Goal: Obtain resource: Obtain resource

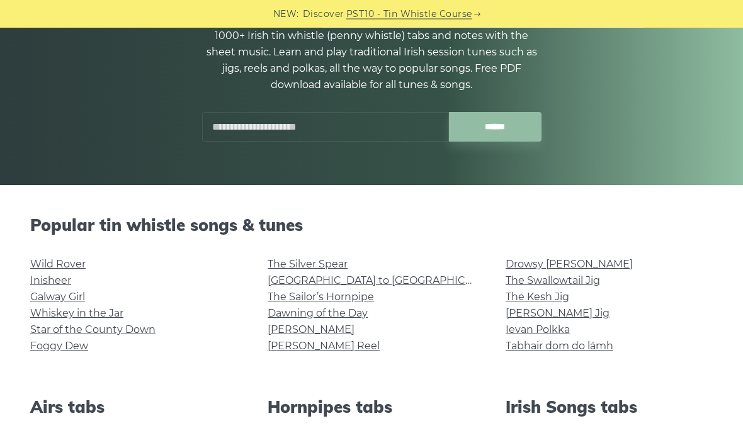
scroll to position [147, 0]
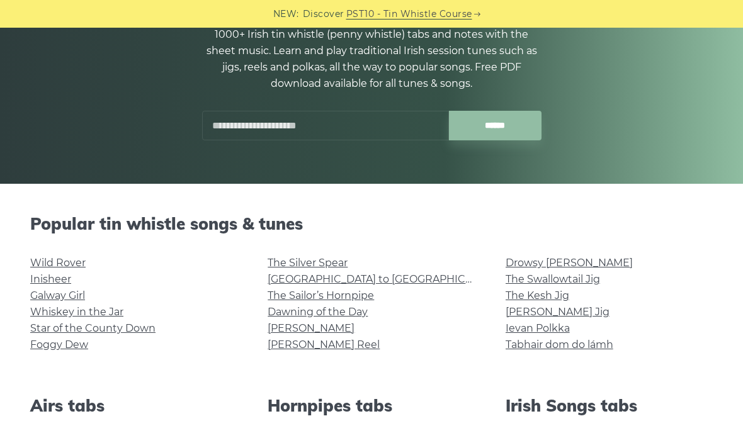
click at [549, 259] on link "Drowsy [PERSON_NAME]" at bounding box center [568, 263] width 127 height 12
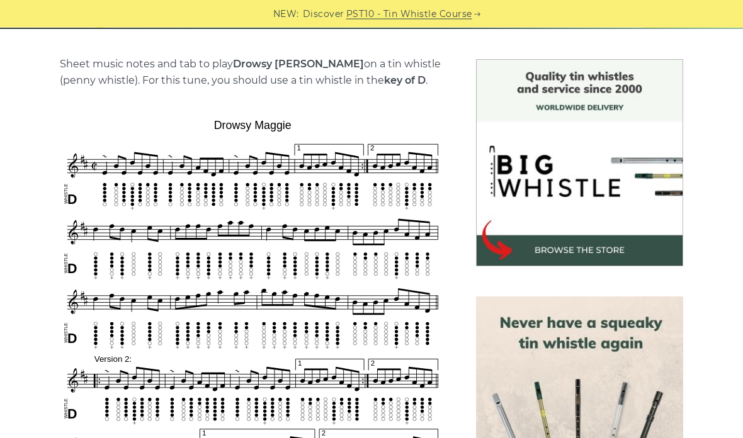
scroll to position [374, 0]
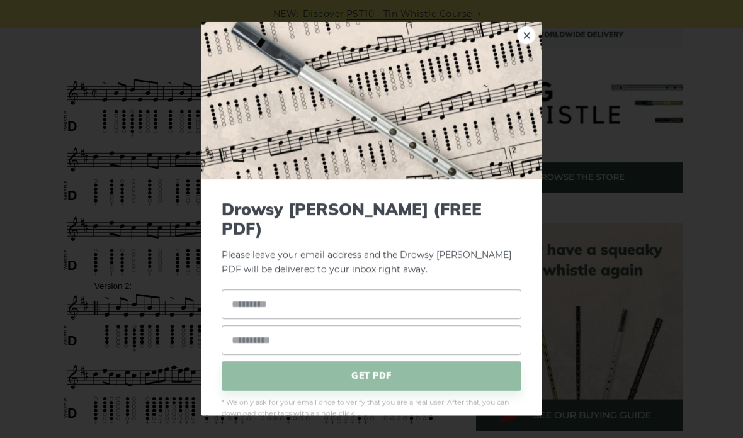
click at [519, 67] on img at bounding box center [371, 100] width 340 height 157
click at [523, 45] on link "×" at bounding box center [526, 35] width 19 height 19
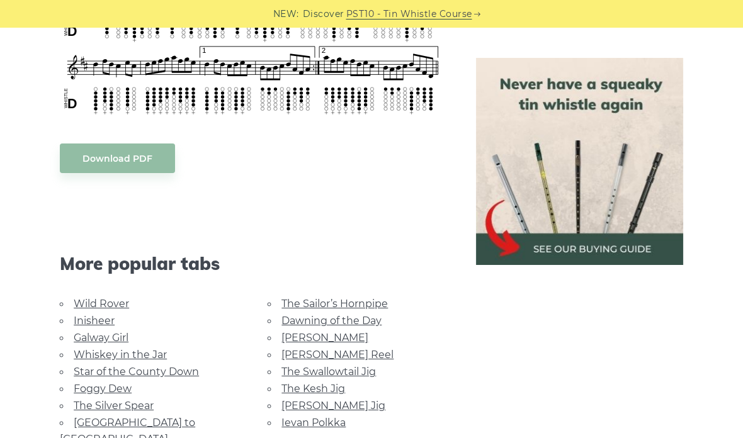
scroll to position [683, 0]
